Goal: Task Accomplishment & Management: Manage account settings

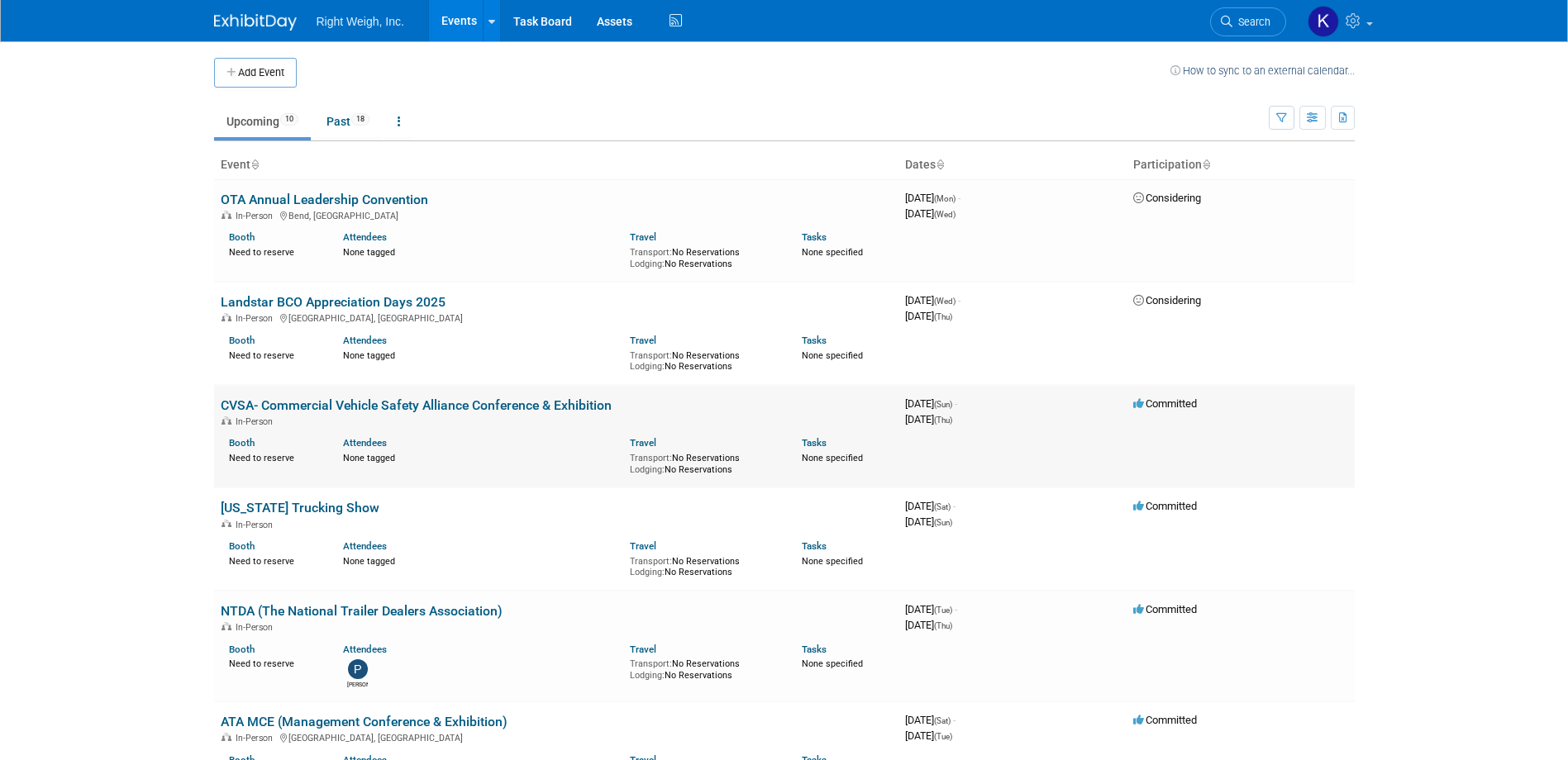
click at [417, 405] on link "CVSA- Commercial Vehicle Safety Alliance Conference & Exhibition" at bounding box center [416, 405] width 391 height 15
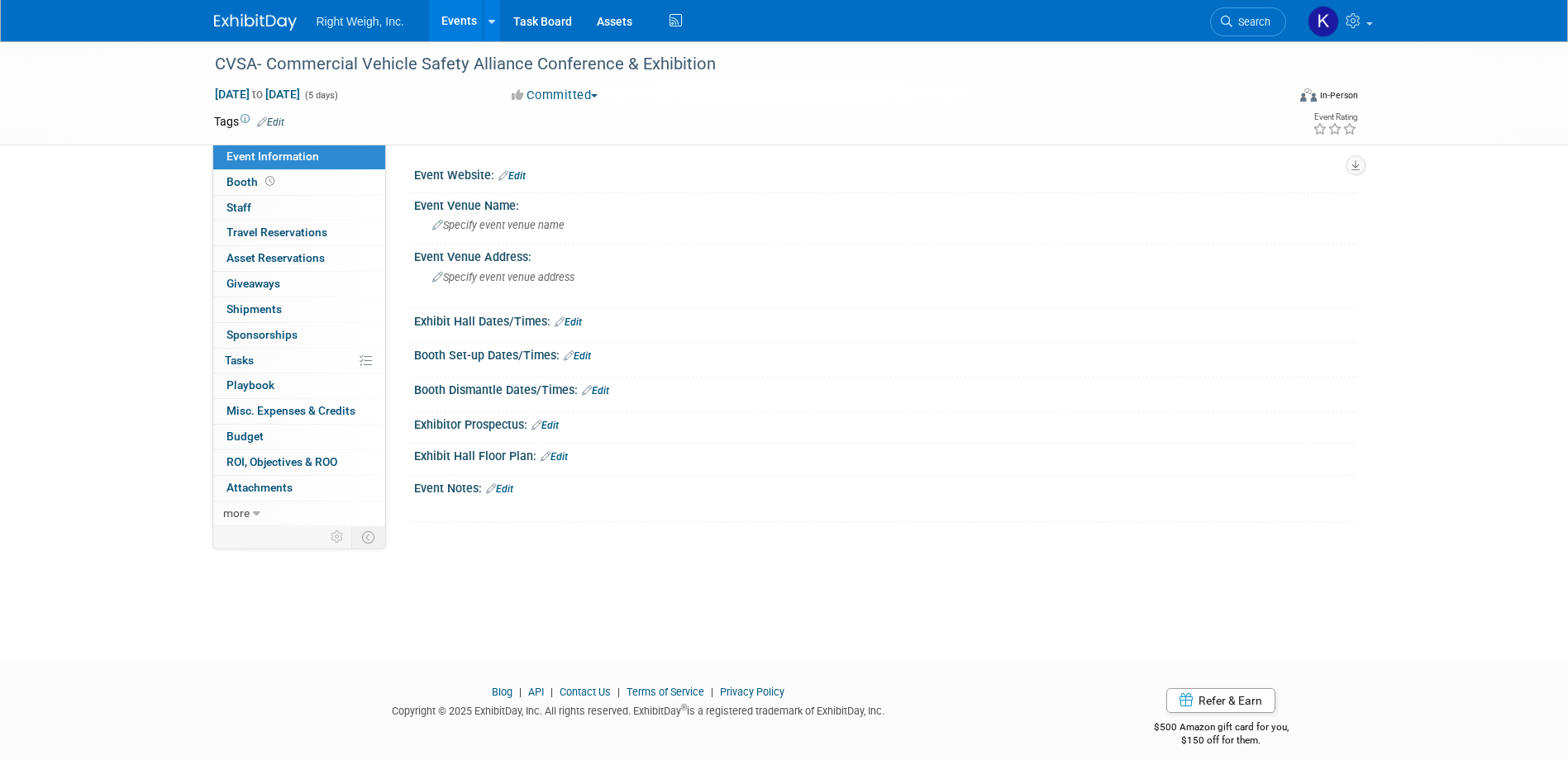
click at [513, 491] on link "Edit" at bounding box center [500, 489] width 27 height 11
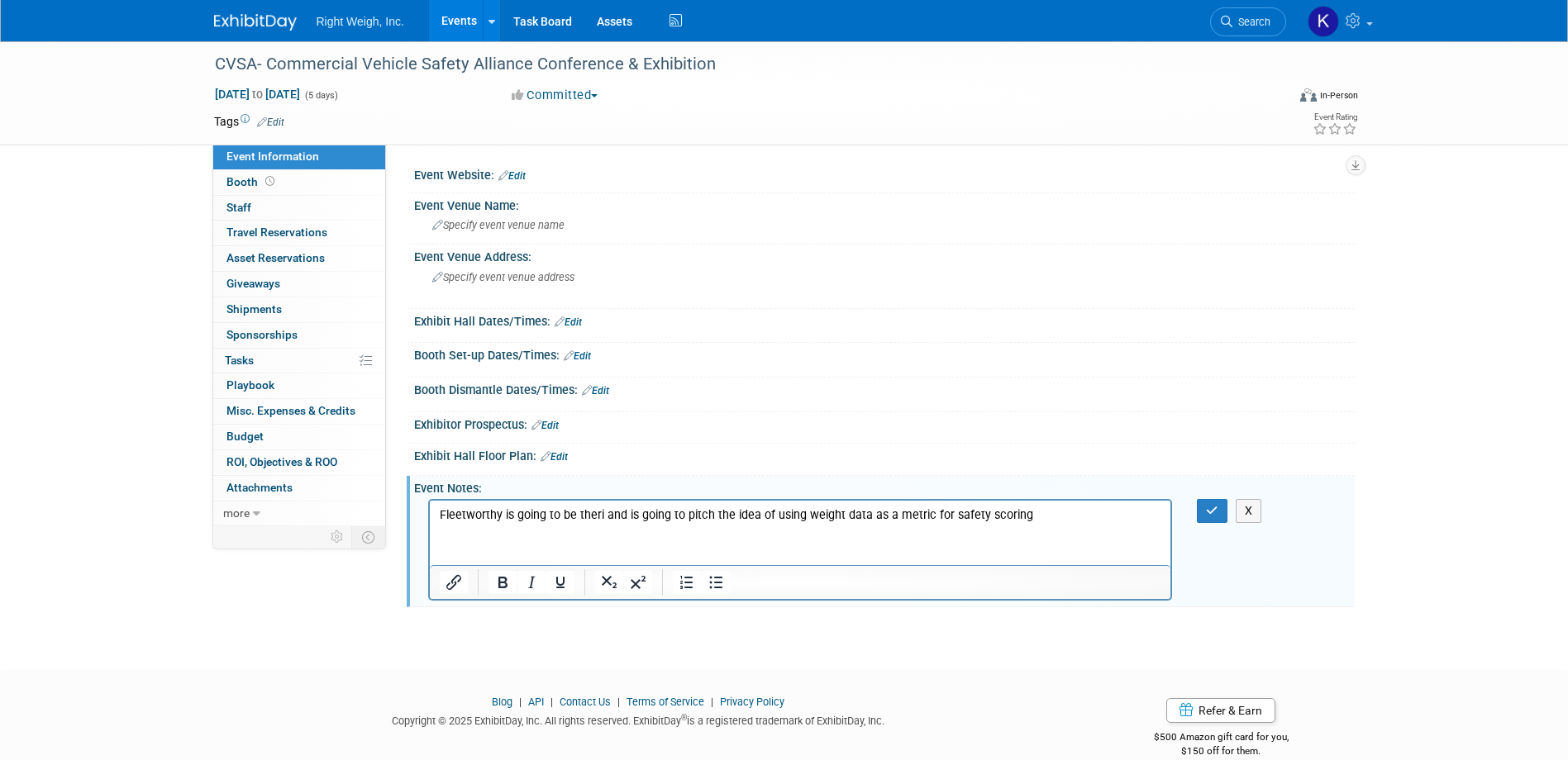
drag, startPoint x: 1036, startPoint y: 513, endPoint x: 948, endPoint y: 515, distance: 88.0
click at [948, 515] on p "Fleetworthy is going to be theri and is going to pitch the idea of using weight…" at bounding box center [799, 515] width 722 height 16
click at [1046, 518] on p "Fleetworthy is going to be theri and is going to pitch the idea of using weight…" at bounding box center [799, 515] width 722 height 16
drag, startPoint x: 1063, startPoint y: 517, endPoint x: 948, endPoint y: 518, distance: 115.0
click at [948, 518] on p "Fleetworthy is going to be theri and is going to pitch the idea of using weight…" at bounding box center [799, 515] width 722 height 16
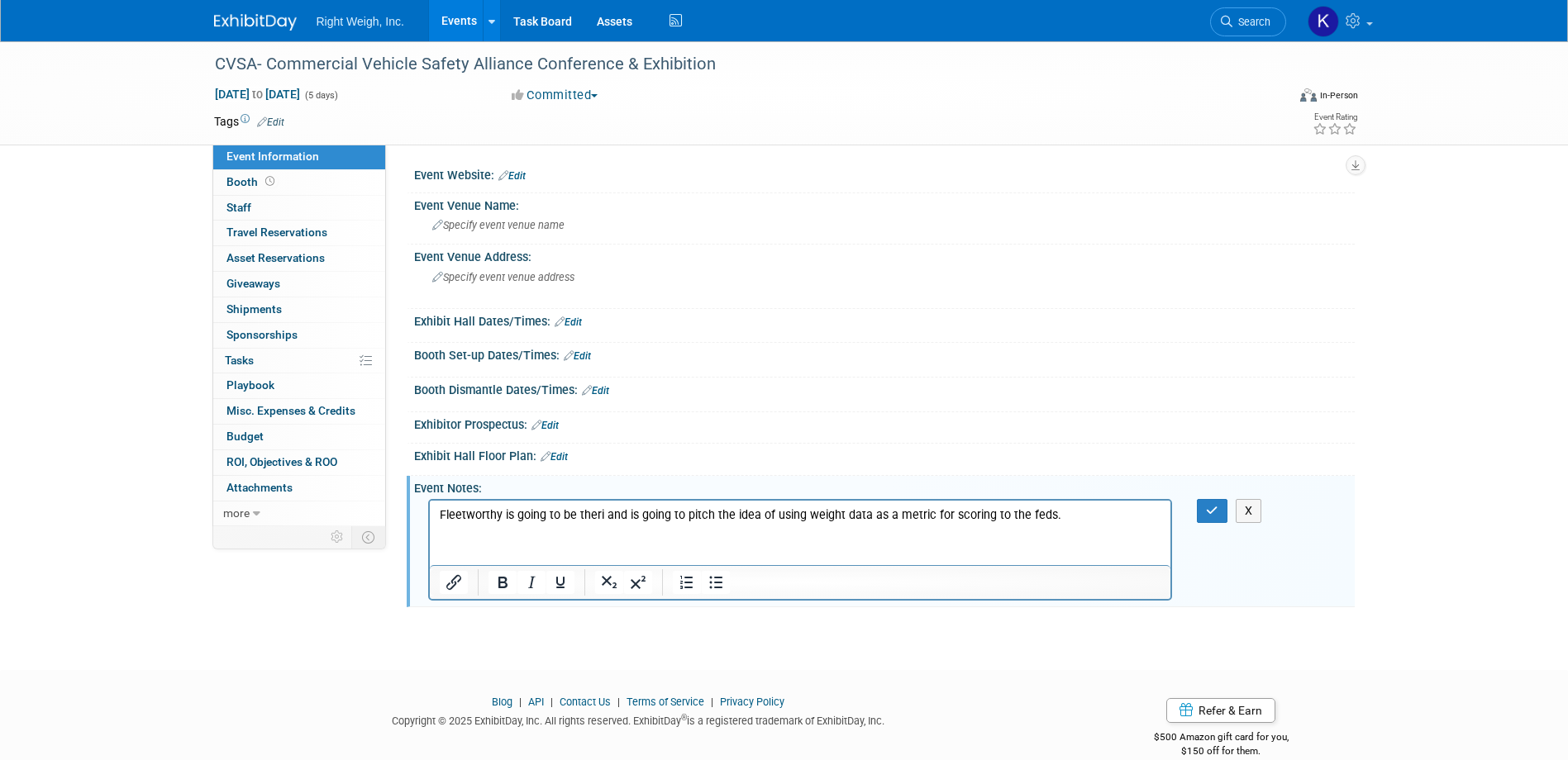
click at [1101, 524] on html "Fleetworthy is going to be theri and is going to pitch the idea of using weight…" at bounding box center [799, 512] width 741 height 23
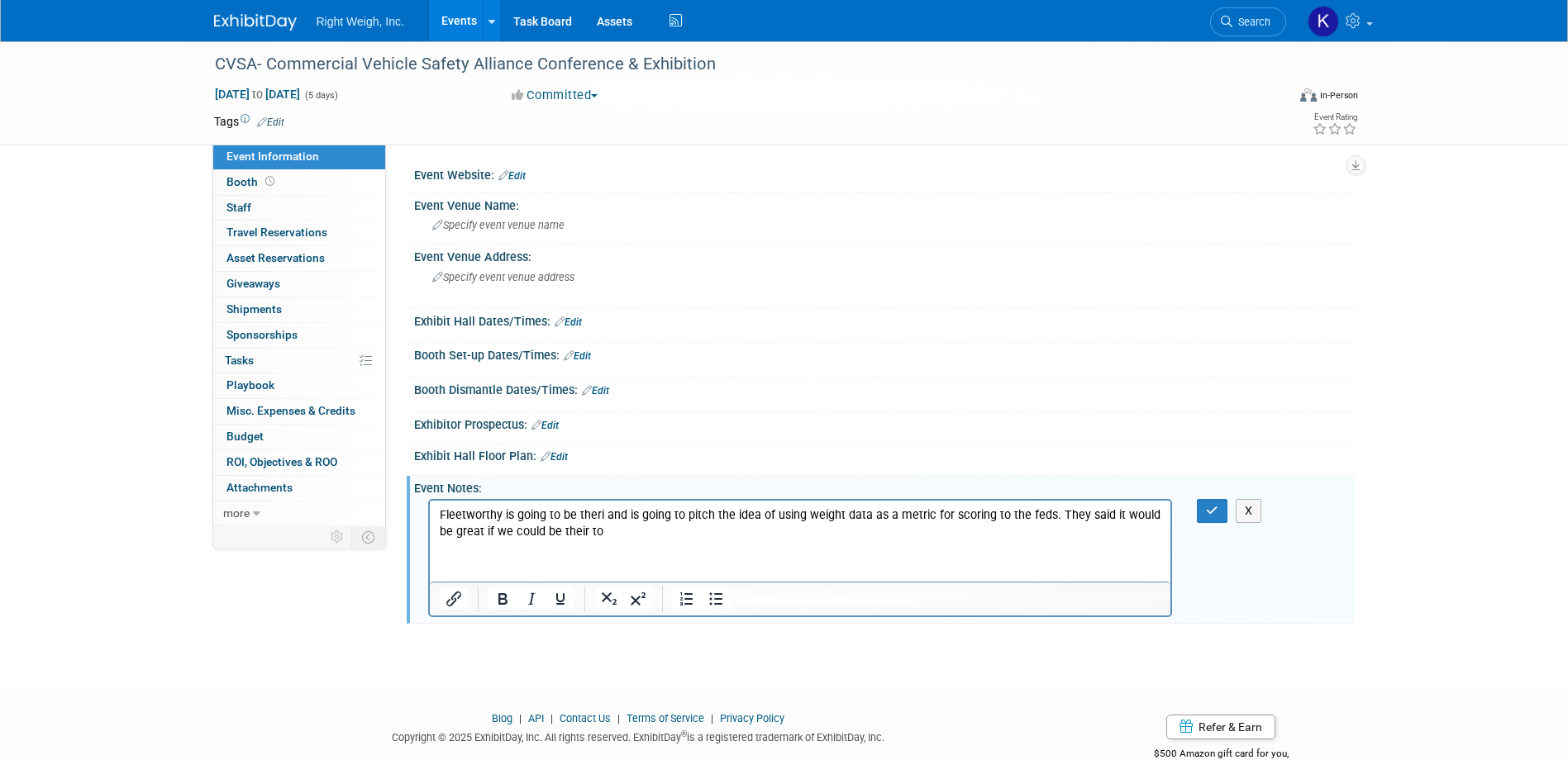
click at [599, 516] on p "Fleetworthy is going to be theri and is going to pitch the idea of using weight…" at bounding box center [799, 524] width 722 height 33
click at [605, 516] on p "Fleetworthy is going to be theri and is going to pitch the idea of using weight…" at bounding box center [799, 524] width 722 height 33
click at [618, 537] on p "Fleetworthy is going to be their and is going to pitch the idea of using weight…" at bounding box center [799, 524] width 722 height 33
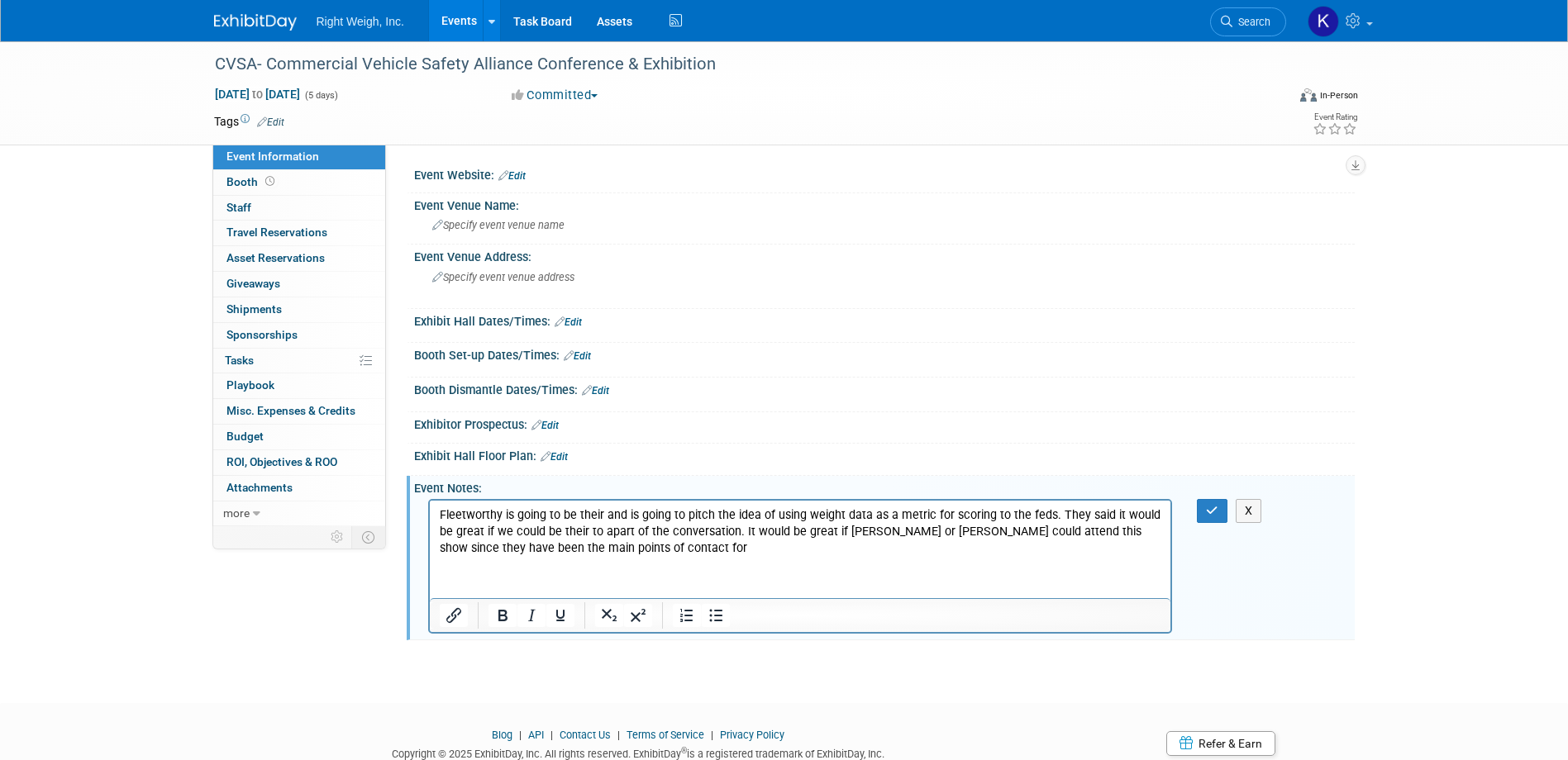
click at [878, 531] on p "Fleetworthy is going to be their and is going to pitch the idea of using weight…" at bounding box center [799, 532] width 722 height 50
click at [891, 529] on p "Fleetworthy is going to be their and is going to pitch the idea of using weight…" at bounding box center [799, 532] width 722 height 50
click at [635, 551] on p "Fleetworthy is going to be their and is going to pitch the idea of using weight…" at bounding box center [799, 532] width 722 height 50
drag, startPoint x: 1212, startPoint y: 506, endPoint x: 1191, endPoint y: 525, distance: 28.3
click at [1191, 525] on div "X" at bounding box center [884, 566] width 940 height 141
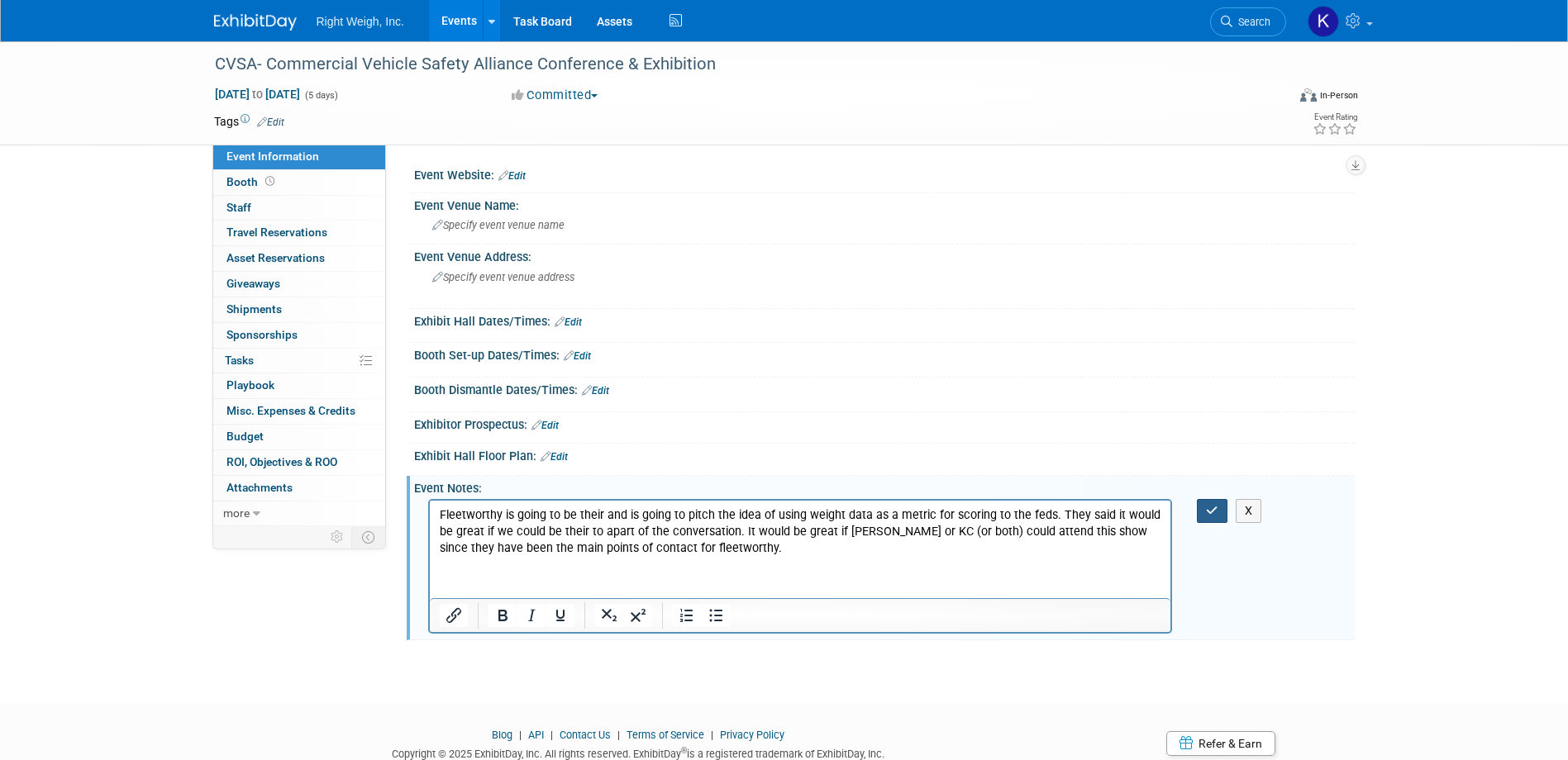
click at [1204, 515] on button "button" at bounding box center [1212, 511] width 31 height 24
